Goal: Transaction & Acquisition: Purchase product/service

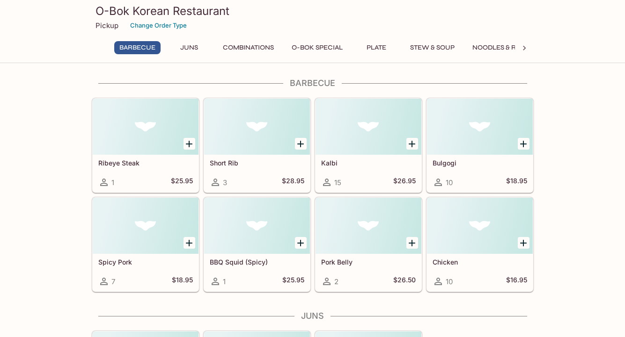
scroll to position [2, 0]
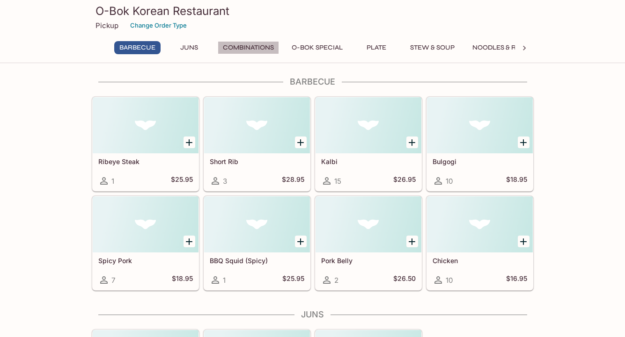
click at [263, 47] on button "Combinations" at bounding box center [248, 47] width 61 height 13
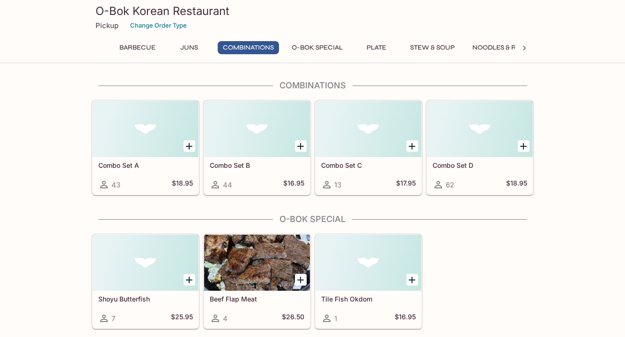
scroll to position [366, 0]
click at [531, 48] on div at bounding box center [524, 48] width 19 height 14
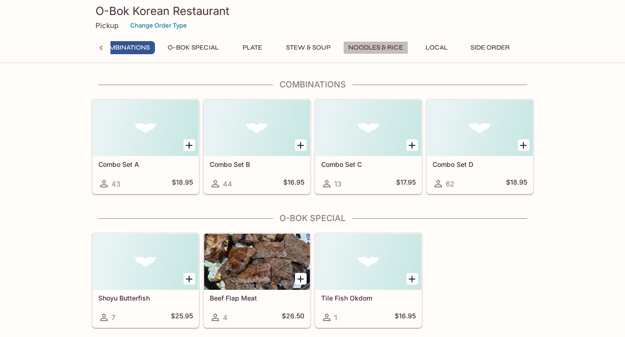
click at [367, 46] on button "Noodles & Rice" at bounding box center [375, 47] width 65 height 13
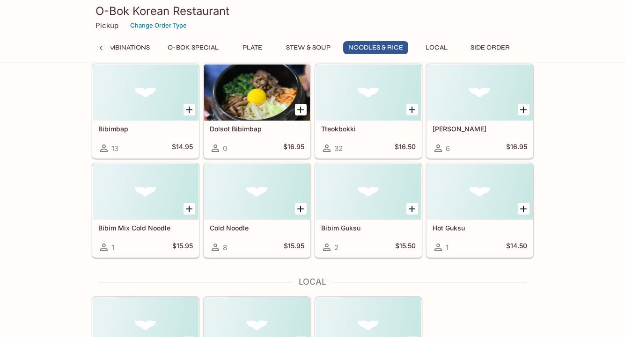
scroll to position [1331, 0]
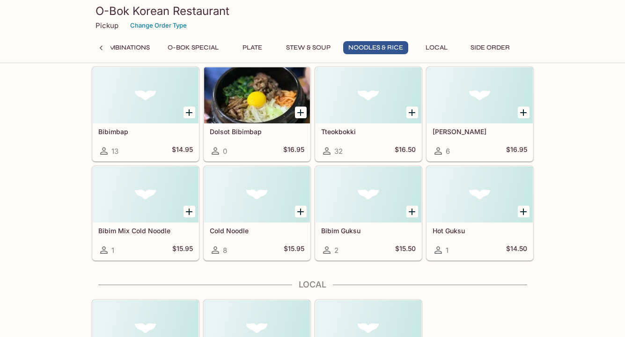
click at [412, 111] on icon "Add Tteokbokki" at bounding box center [411, 112] width 11 height 11
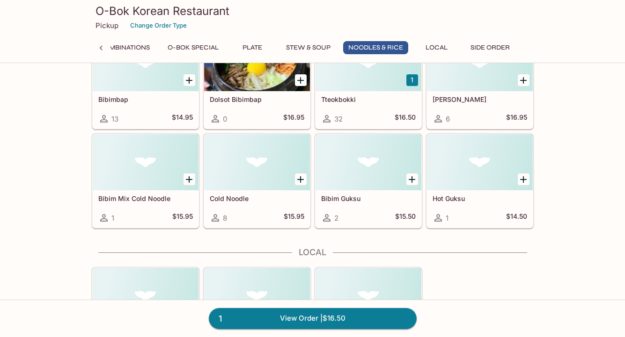
scroll to position [1365, 0]
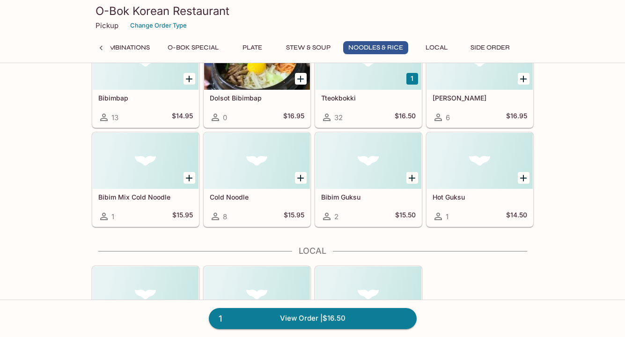
click at [386, 174] on div at bounding box center [368, 161] width 106 height 56
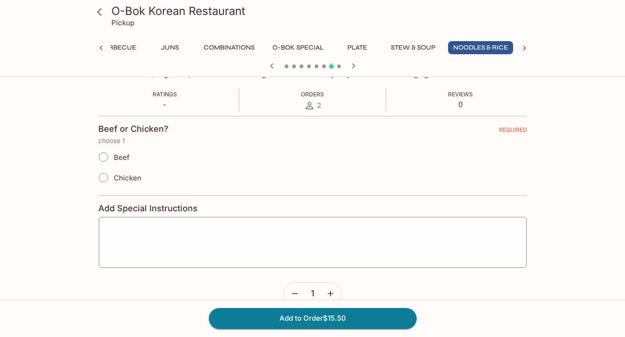
scroll to position [169, 0]
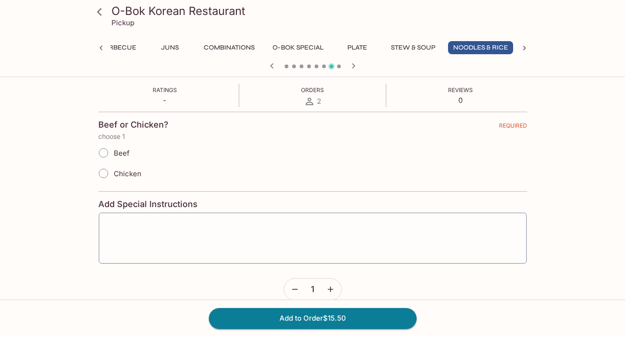
click at [122, 154] on span "Beef" at bounding box center [122, 153] width 16 height 9
click at [113, 154] on input "Beef" at bounding box center [104, 153] width 20 height 20
radio input "true"
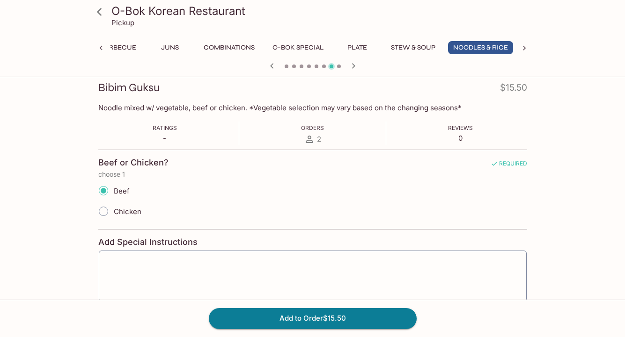
scroll to position [183, 0]
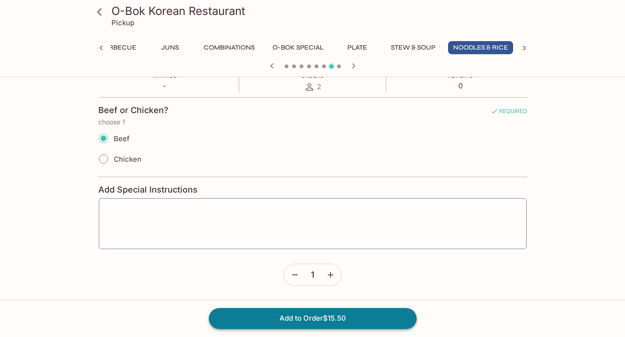
click at [280, 318] on button "Add to Order $15.50" at bounding box center [313, 318] width 208 height 21
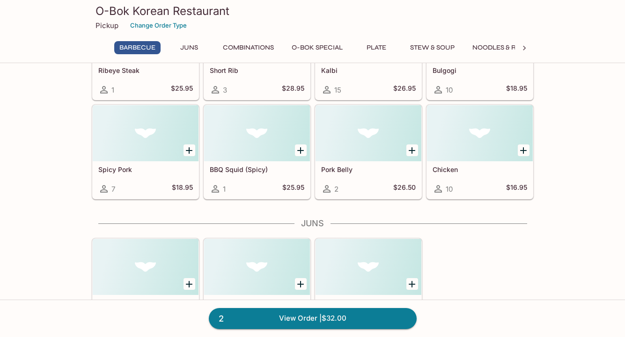
scroll to position [103, 0]
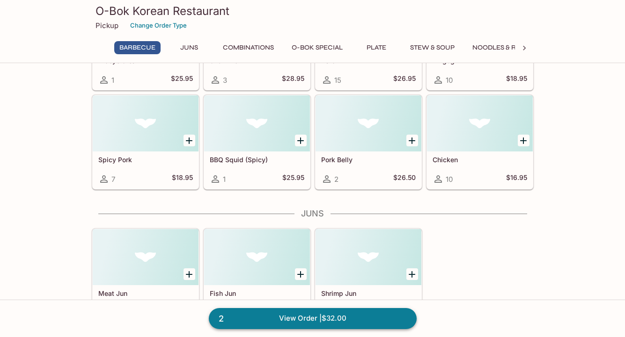
click at [283, 320] on link "2 View Order | $32.00" at bounding box center [313, 318] width 208 height 21
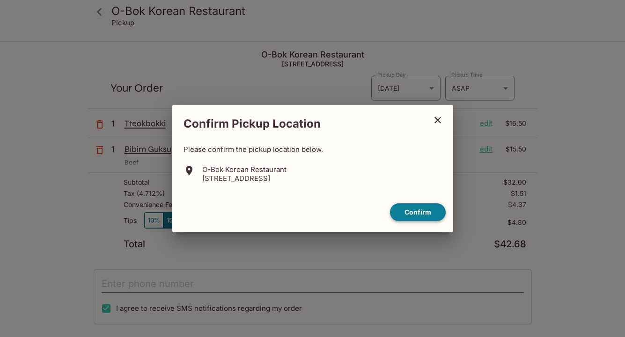
click at [405, 215] on button "Confirm" at bounding box center [418, 213] width 56 height 18
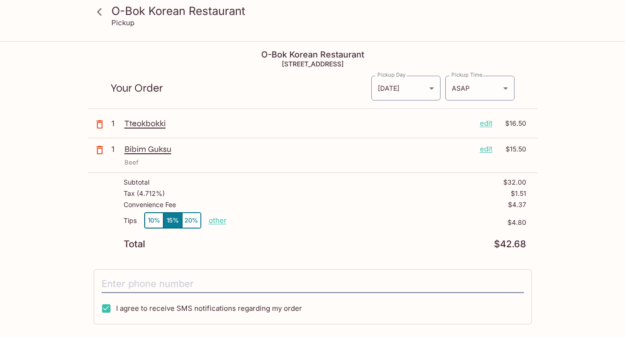
click at [96, 9] on icon at bounding box center [99, 12] width 16 height 16
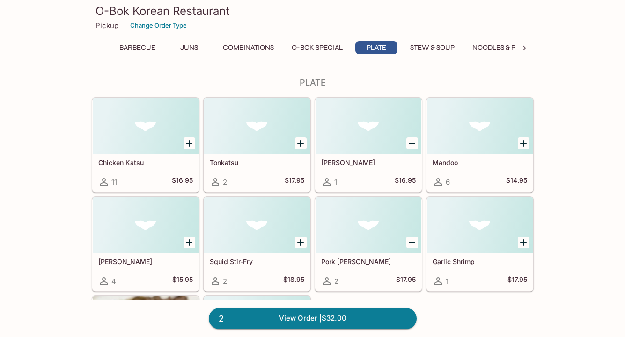
scroll to position [634, 0]
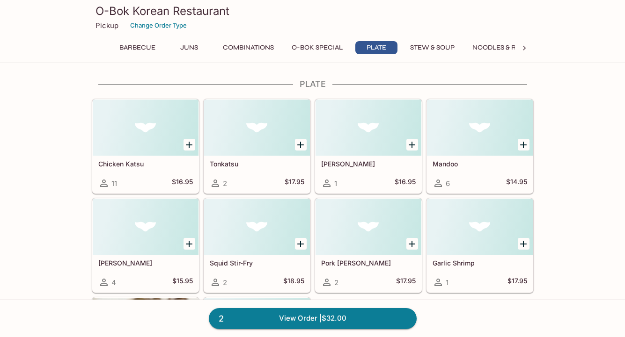
click at [189, 144] on icon "Add Chicken Katsu" at bounding box center [189, 145] width 7 height 7
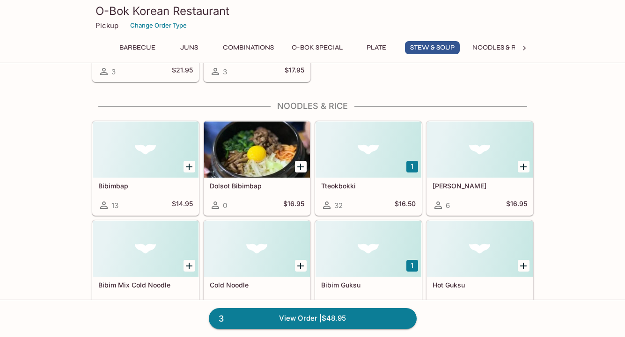
scroll to position [1288, 0]
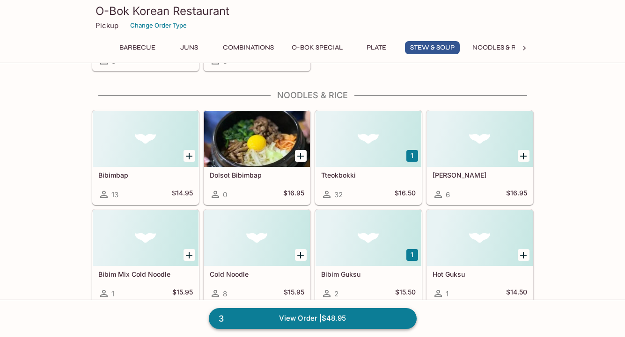
click at [313, 319] on link "3 View Order | $48.95" at bounding box center [313, 318] width 208 height 21
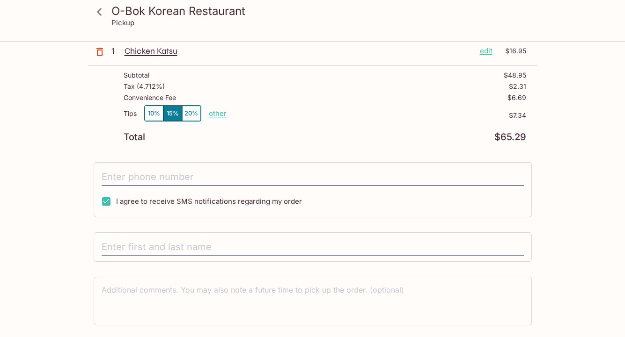
scroll to position [160, 0]
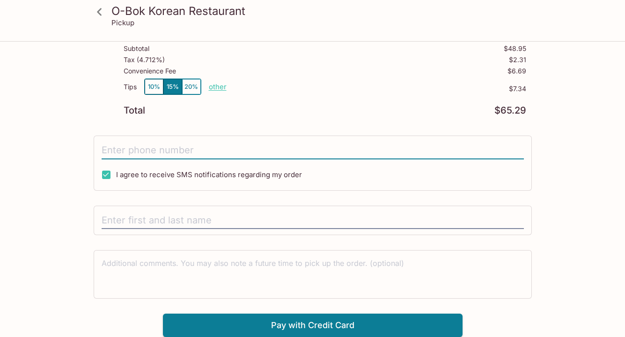
click at [216, 154] on input "tel" at bounding box center [313, 151] width 422 height 18
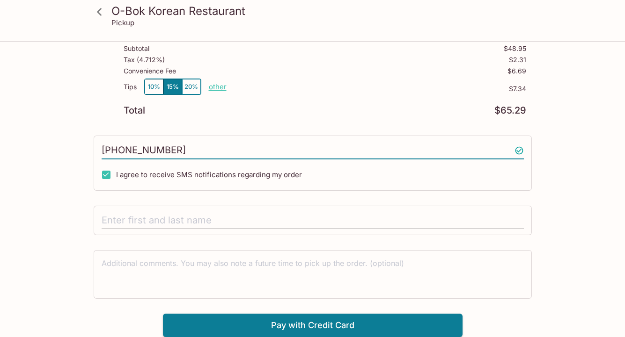
type input "[PHONE_NUMBER]"
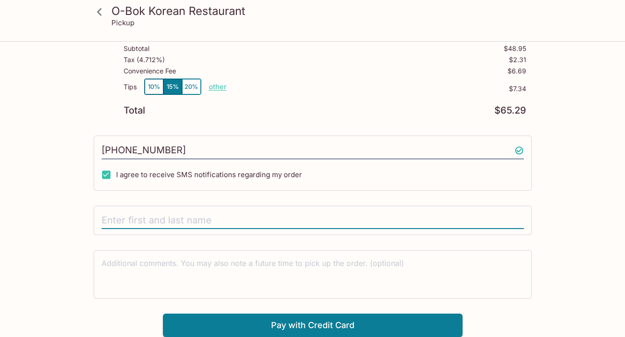
click at [230, 220] on input "text" at bounding box center [313, 221] width 422 height 18
type input "a"
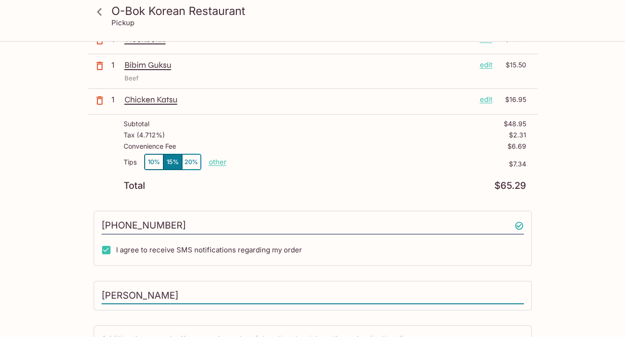
scroll to position [0, 0]
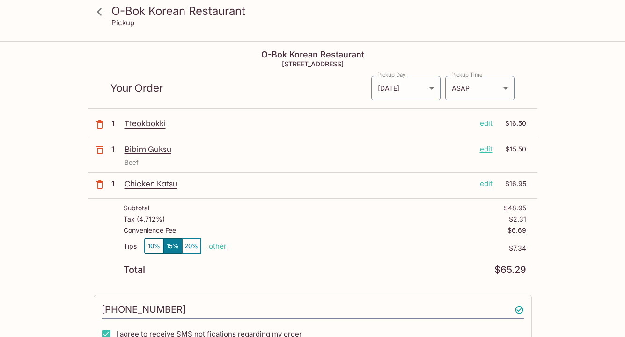
type input "[PERSON_NAME]"
click at [222, 249] on p "other" at bounding box center [218, 246] width 18 height 9
click at [160, 240] on button "10%" at bounding box center [154, 246] width 19 height 15
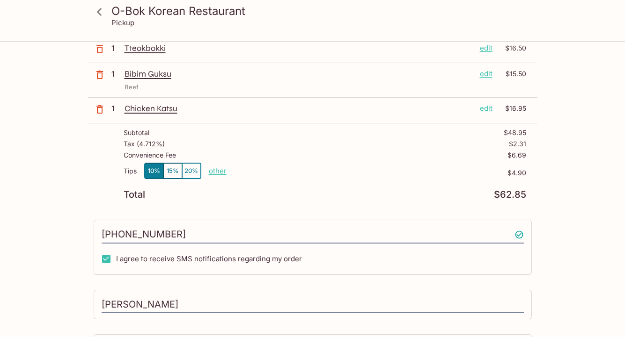
scroll to position [160, 0]
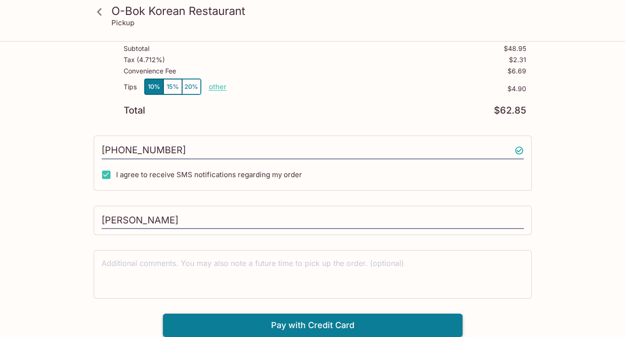
click at [285, 329] on button "Pay with Credit Card" at bounding box center [313, 325] width 300 height 23
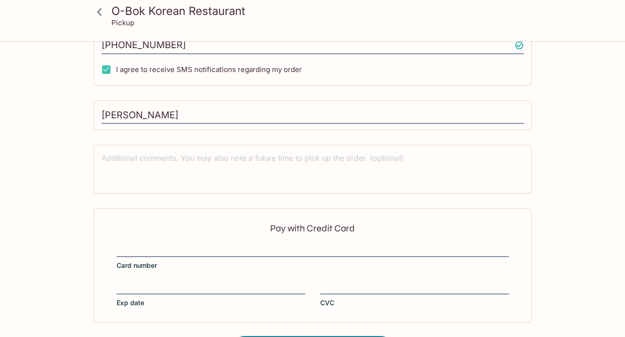
scroll to position [300, 0]
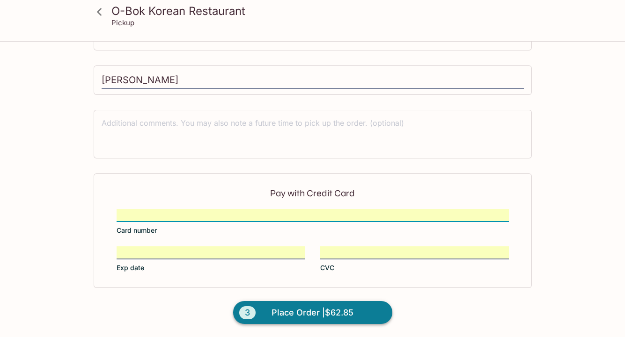
click at [300, 308] on span "Place Order | $62.85" at bounding box center [312, 313] width 82 height 15
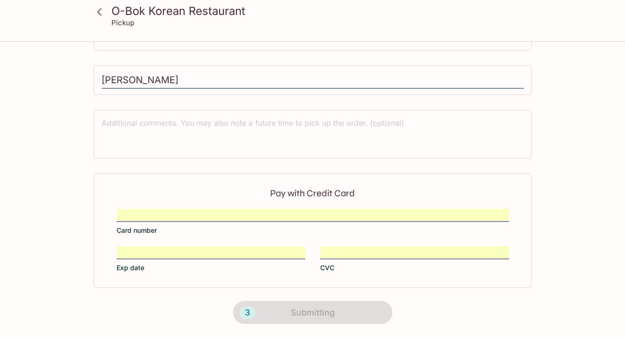
scroll to position [206, 0]
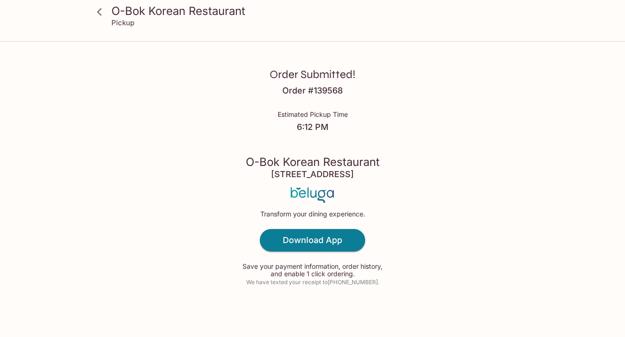
scroll to position [2, 0]
